Goal: Task Accomplishment & Management: Use online tool/utility

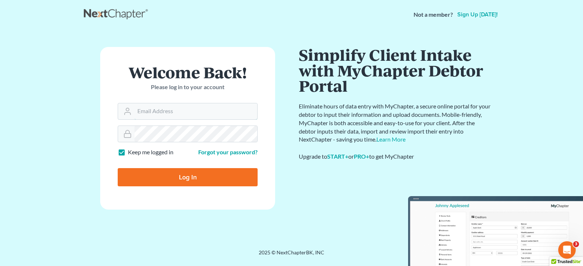
type input "dcorbin.fitzgeraldlaw@gmail.com"
click at [189, 175] on input "Log In" at bounding box center [188, 177] width 140 height 18
type input "Thinking..."
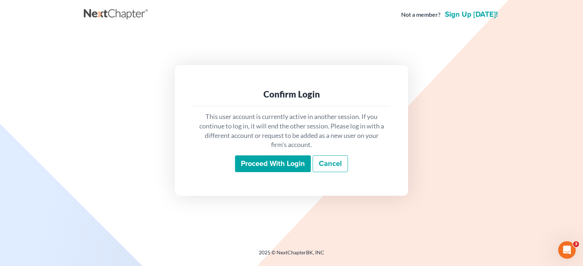
click at [278, 163] on input "Proceed with login" at bounding box center [273, 164] width 76 height 17
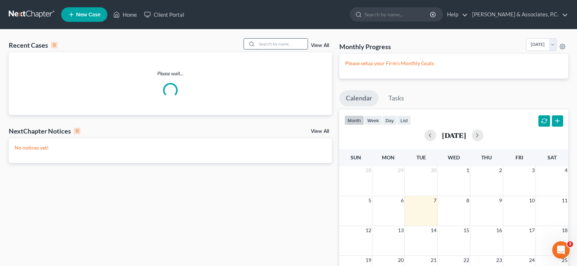
click at [287, 43] on input "search" at bounding box center [282, 44] width 51 height 11
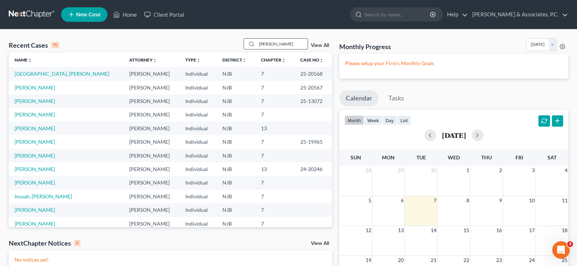
type input "gregory"
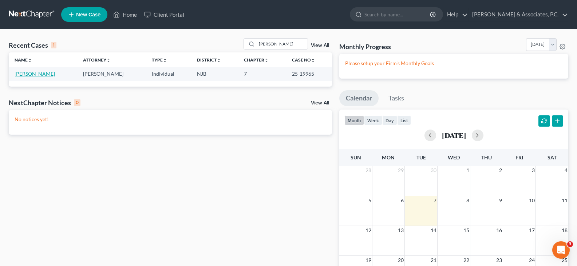
click at [51, 72] on link "Banchon-Cruz, Gregory" at bounding box center [35, 74] width 40 height 6
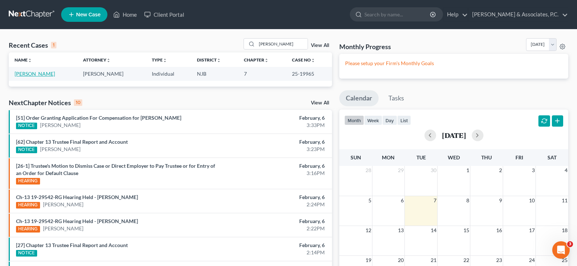
click at [41, 74] on link "Banchon-Cruz, Gregory" at bounding box center [35, 74] width 40 height 6
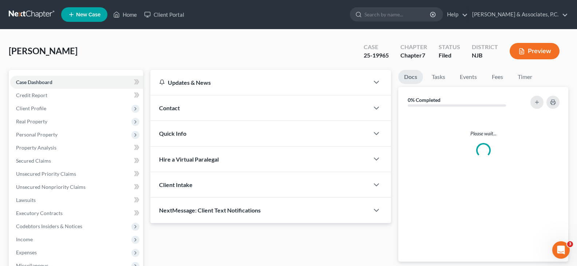
click at [41, 73] on div "Case Dashboard Payments Invoices Payments Payments Credit Report Client Profile…" at bounding box center [76, 194] width 134 height 248
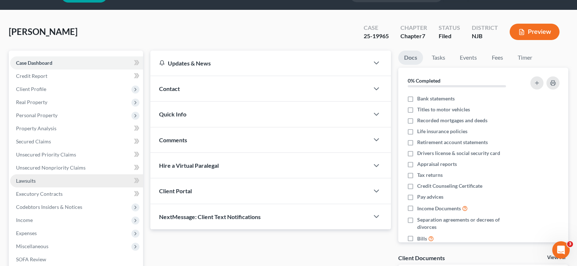
scroll to position [36, 0]
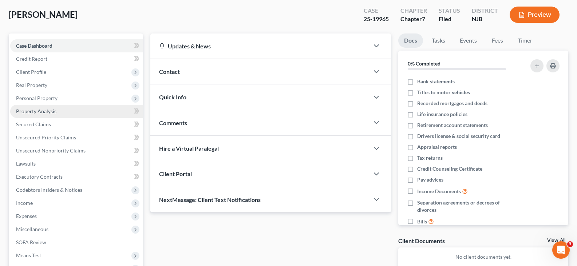
click at [33, 110] on span "Property Analysis" at bounding box center [36, 111] width 40 height 6
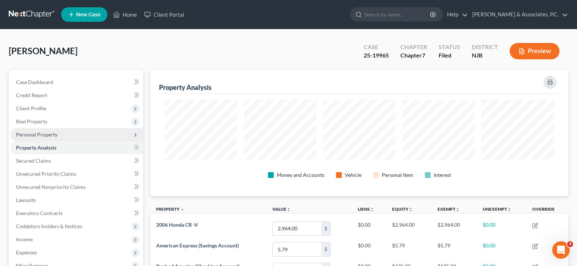
click at [31, 136] on span "Personal Property" at bounding box center [37, 134] width 42 height 6
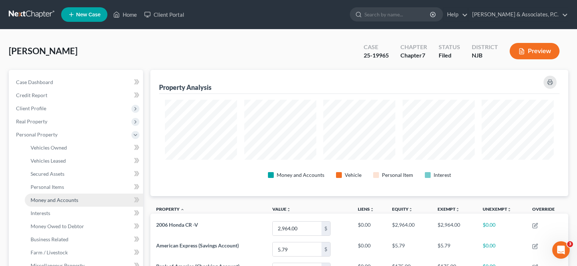
click at [42, 199] on span "Money and Accounts" at bounding box center [55, 200] width 48 height 6
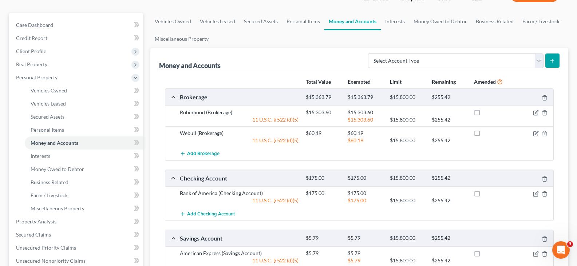
scroll to position [36, 0]
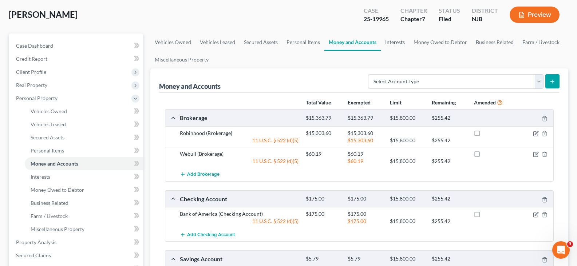
click at [401, 42] on link "Interests" at bounding box center [395, 42] width 28 height 17
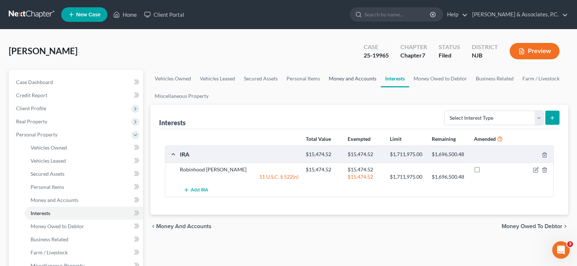
click at [347, 81] on link "Money and Accounts" at bounding box center [353, 78] width 56 height 17
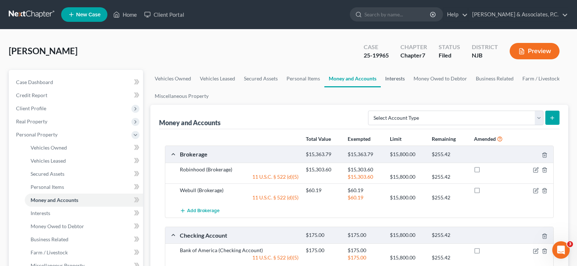
click at [395, 80] on link "Interests" at bounding box center [395, 78] width 28 height 17
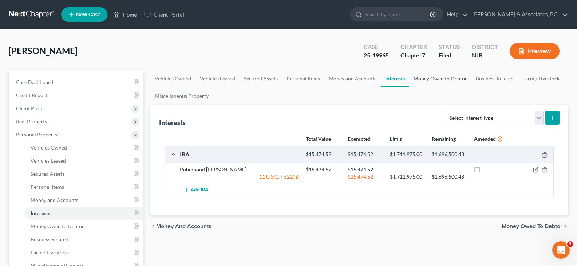
click at [426, 80] on link "Money Owed to Debtor" at bounding box center [440, 78] width 62 height 17
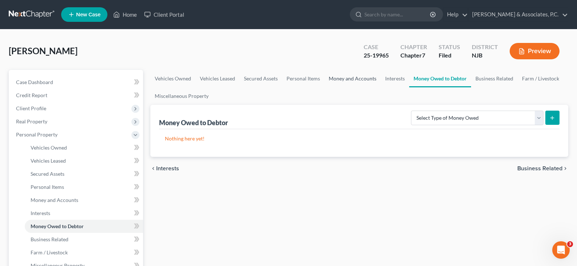
click at [353, 77] on link "Money and Accounts" at bounding box center [353, 78] width 56 height 17
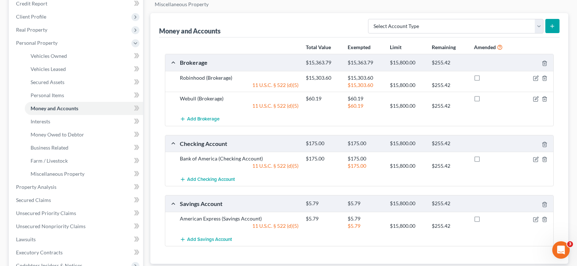
scroll to position [109, 0]
